Goal: Communication & Community: Answer question/provide support

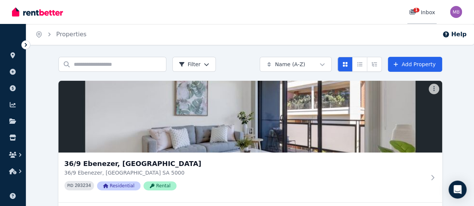
click at [428, 10] on div "1 Inbox" at bounding box center [422, 12] width 26 height 7
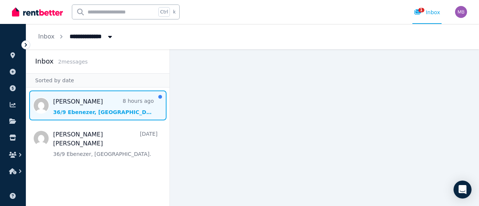
click at [92, 111] on span "Message list" at bounding box center [97, 106] width 143 height 30
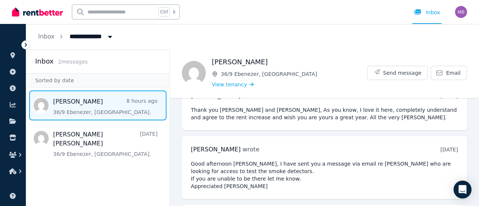
scroll to position [1258, 0]
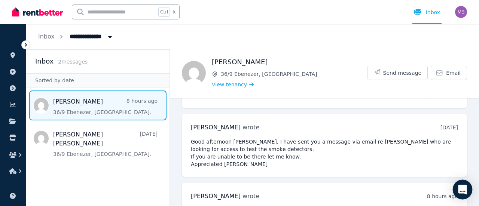
click at [457, 190] on div "Open Intercom Messenger" at bounding box center [463, 190] width 20 height 20
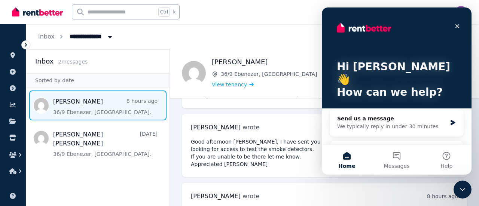
scroll to position [0, 0]
click at [458, 27] on icon "Close" at bounding box center [458, 26] width 4 height 4
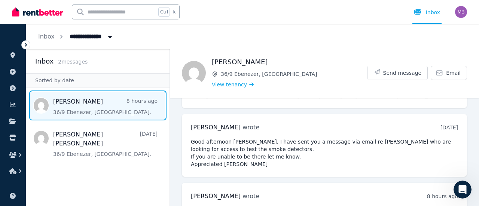
click at [395, 71] on span "Send message" at bounding box center [403, 72] width 39 height 7
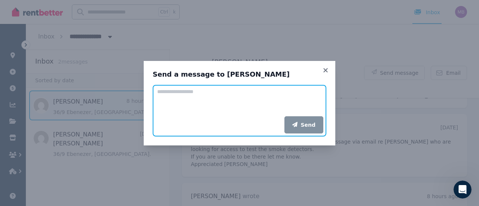
click at [184, 92] on textarea "Add your message" at bounding box center [240, 100] width 174 height 31
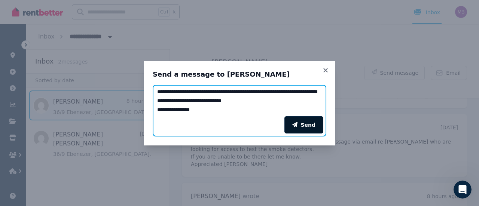
type textarea "**********"
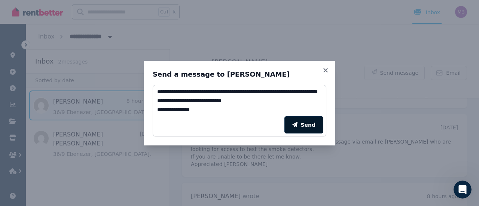
click at [309, 124] on button "Send" at bounding box center [304, 124] width 39 height 17
